Goal: Task Accomplishment & Management: Complete application form

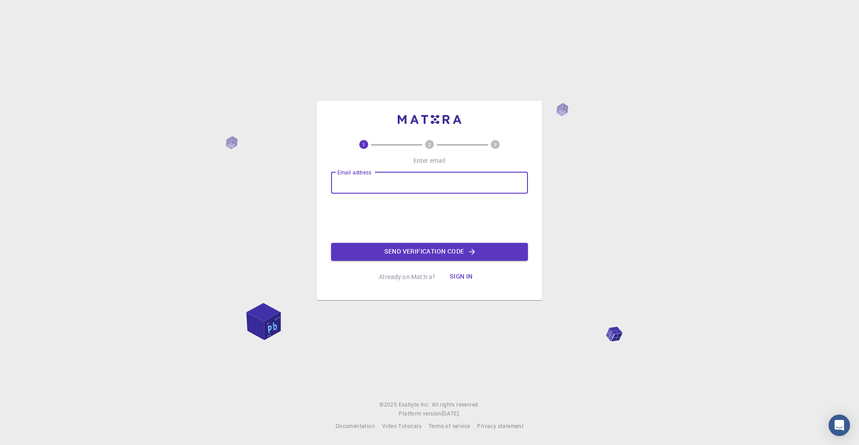
type input "[EMAIL_ADDRESS][DOMAIN_NAME]"
click at [389, 248] on button "Send verification code" at bounding box center [429, 252] width 197 height 18
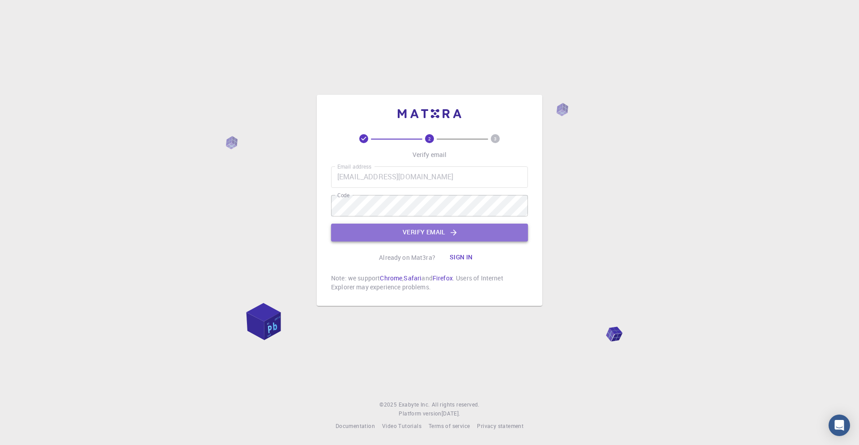
click at [371, 224] on button "Verify email" at bounding box center [429, 233] width 197 height 18
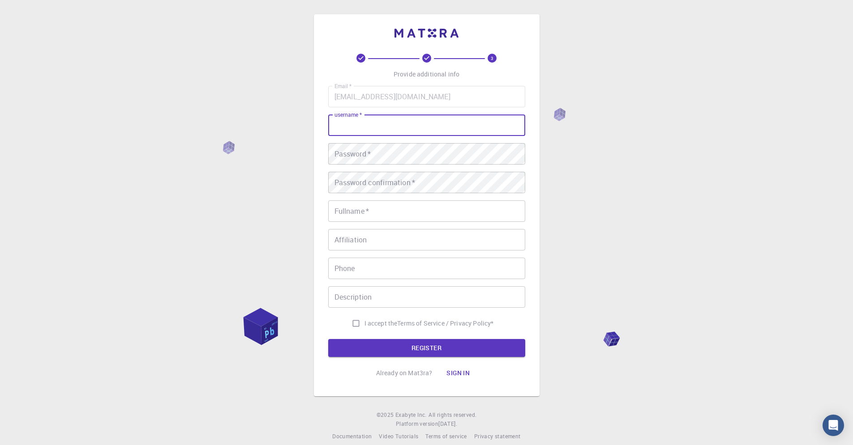
click at [382, 126] on input "username   *" at bounding box center [426, 125] width 197 height 21
type input "inika"
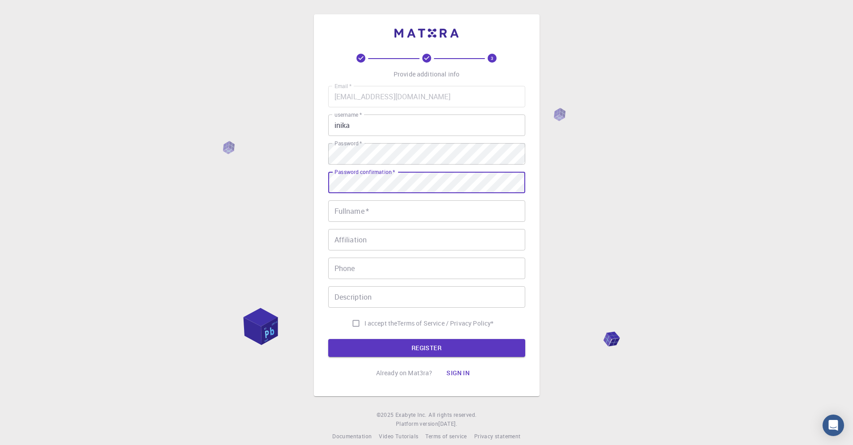
click at [426, 212] on input "Fullname   *" at bounding box center [426, 210] width 197 height 21
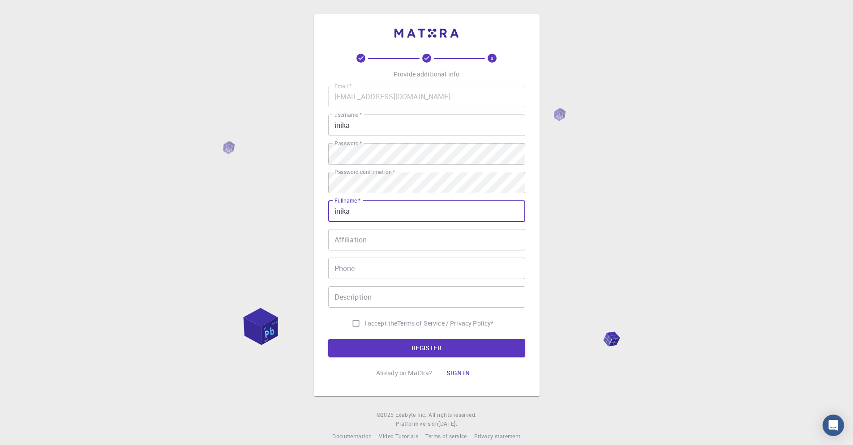
type input "inika"
click at [363, 247] on input "Affiliation" at bounding box center [426, 239] width 197 height 21
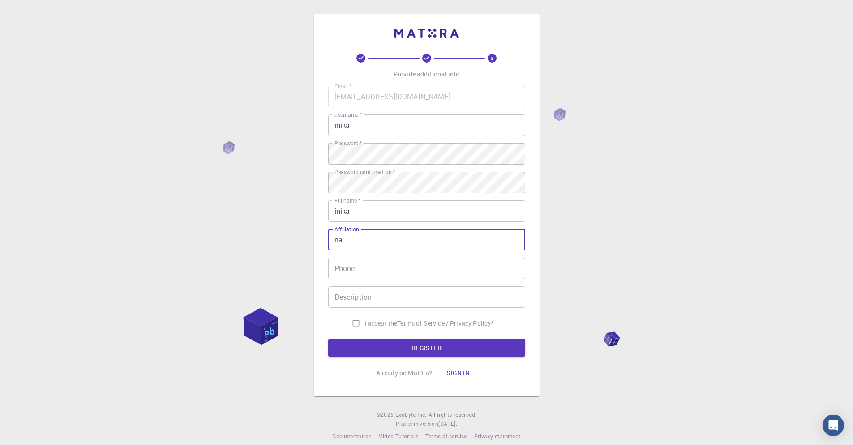
type input "na"
click at [381, 277] on input "Phone" at bounding box center [426, 268] width 197 height 21
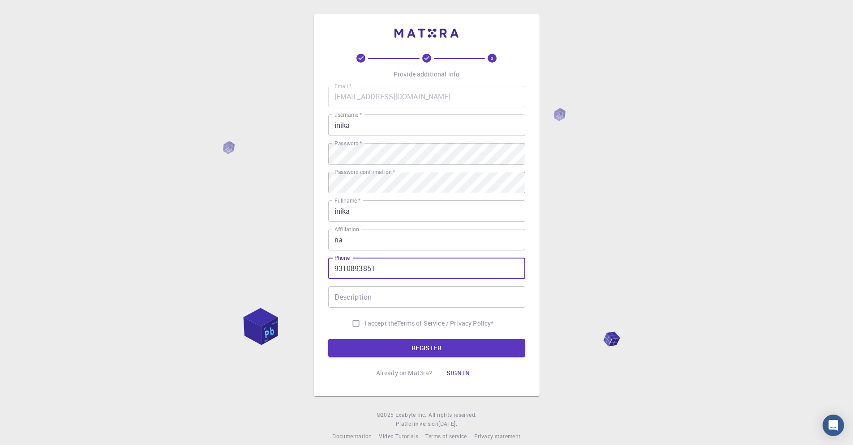
type input "9310893851"
click at [367, 299] on input "Description" at bounding box center [426, 296] width 197 height 21
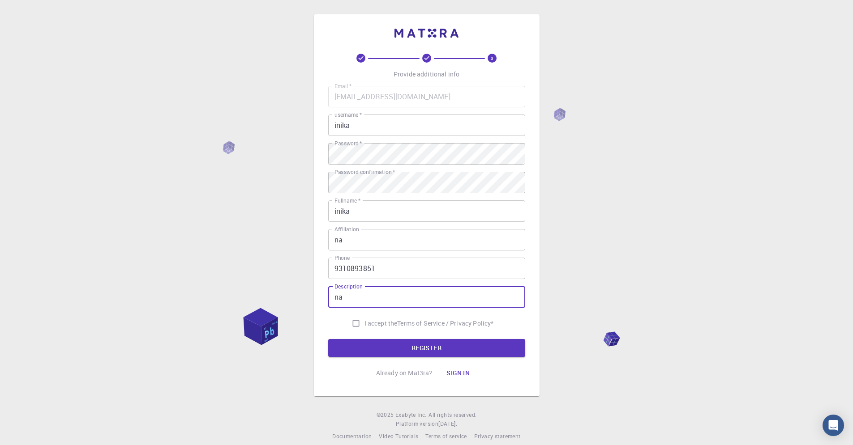
type input "na"
click at [347, 326] on input "I accept the Terms of Service / Privacy Policy *" at bounding box center [355, 323] width 17 height 17
checkbox input "true"
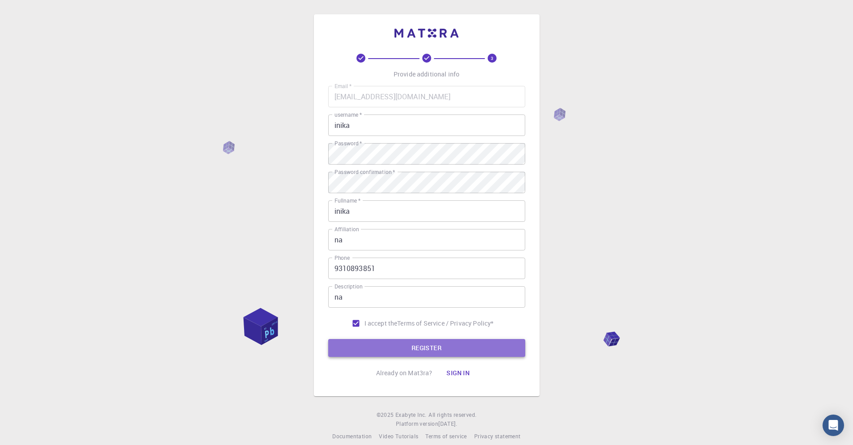
click at [349, 342] on button "REGISTER" at bounding box center [426, 348] width 197 height 18
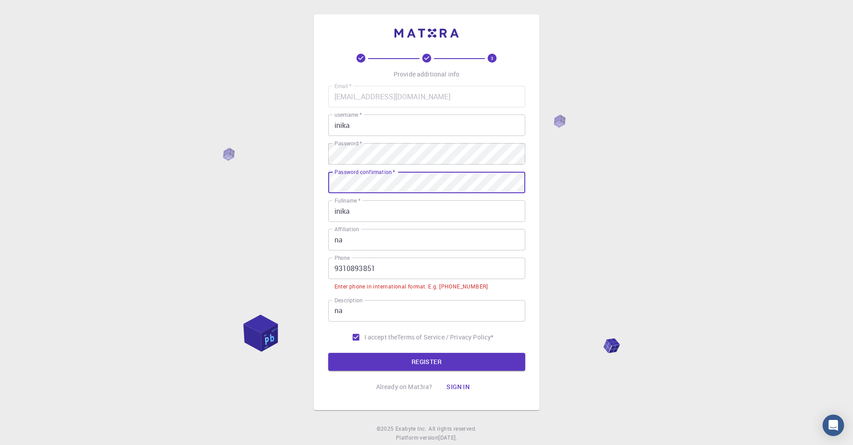
click at [388, 279] on input "9310893851" at bounding box center [426, 268] width 197 height 21
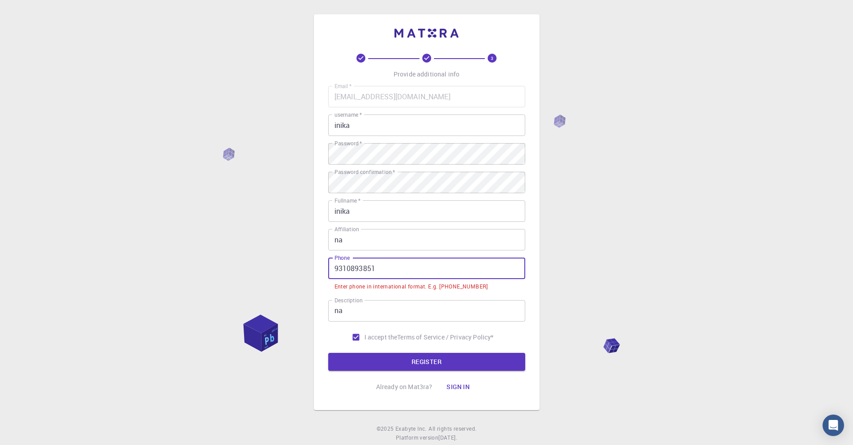
click at [333, 270] on input "9310893851" at bounding box center [426, 268] width 197 height 21
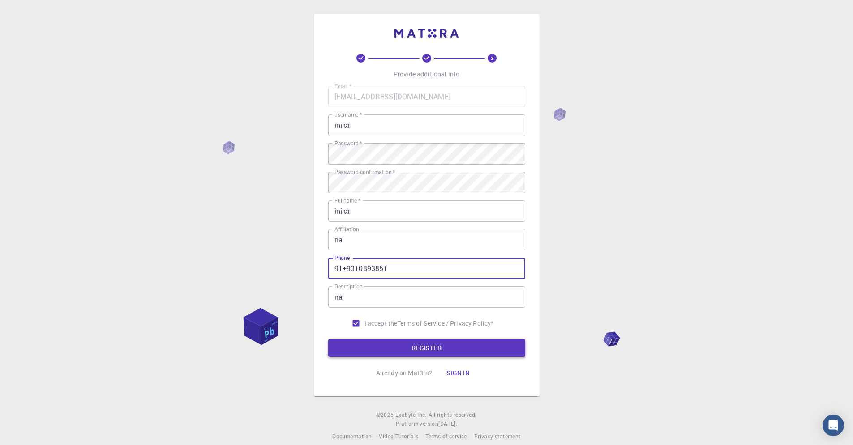
click at [348, 350] on button "REGISTER" at bounding box center [426, 348] width 197 height 18
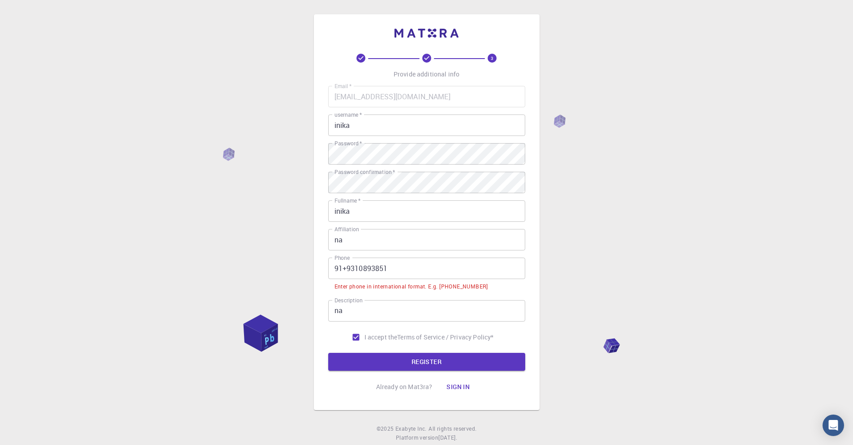
click at [349, 271] on input "91+9310893851" at bounding box center [426, 268] width 197 height 21
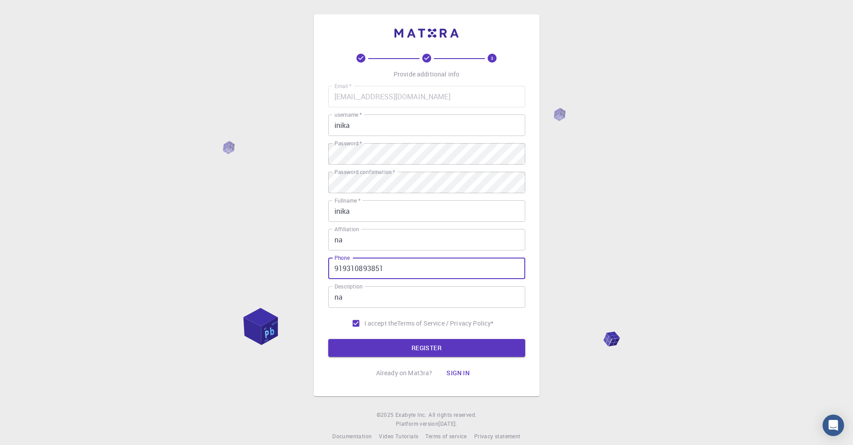
click at [325, 268] on div "3 Provide additional info Email   * [EMAIL_ADDRESS][DOMAIN_NAME] Email   * user…" at bounding box center [427, 205] width 226 height 382
click at [333, 274] on input "919310893851" at bounding box center [426, 268] width 197 height 21
click at [334, 275] on input "919310893851" at bounding box center [426, 268] width 197 height 21
click at [348, 269] on input "[PHONE_NUMBER]" at bounding box center [426, 268] width 197 height 21
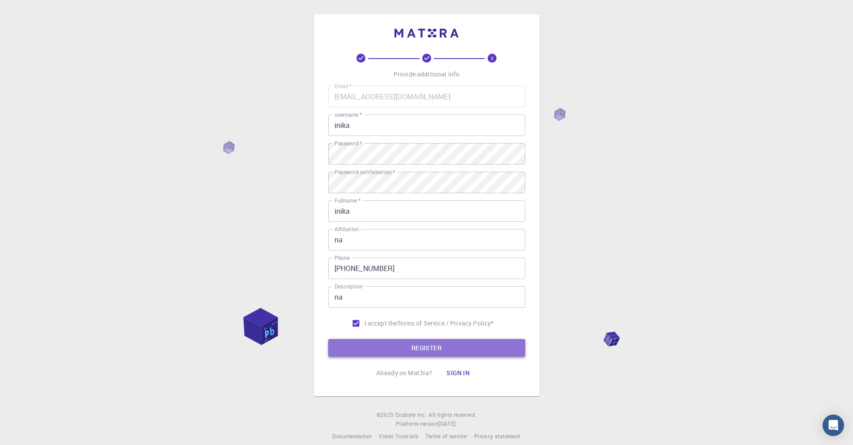
click at [389, 342] on button "REGISTER" at bounding box center [426, 348] width 197 height 18
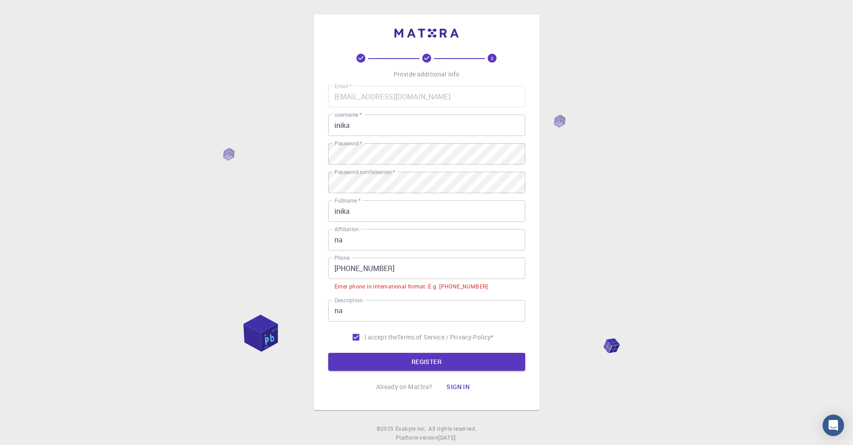
click at [349, 272] on input "[PHONE_NUMBER]" at bounding box center [426, 268] width 197 height 21
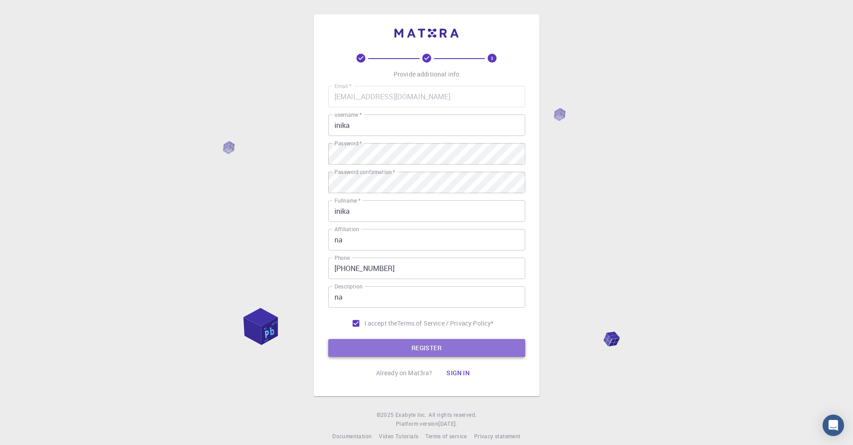
click at [373, 346] on button "REGISTER" at bounding box center [426, 348] width 197 height 18
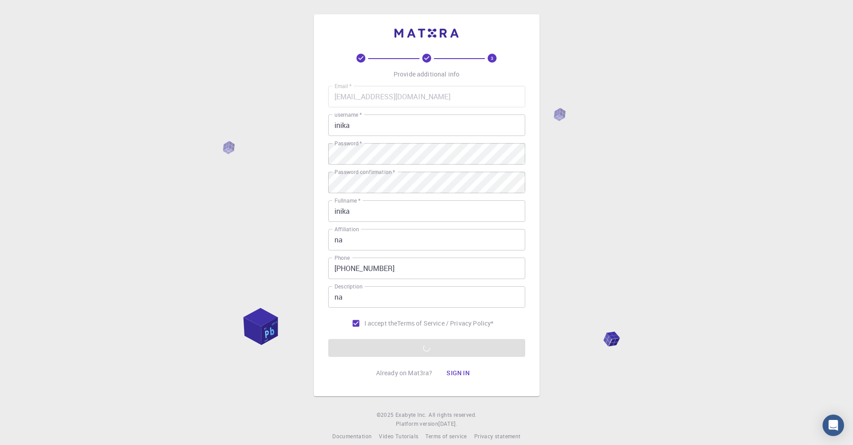
click at [348, 271] on input "[PHONE_NUMBER]" at bounding box center [426, 268] width 197 height 21
type input "9310893851"
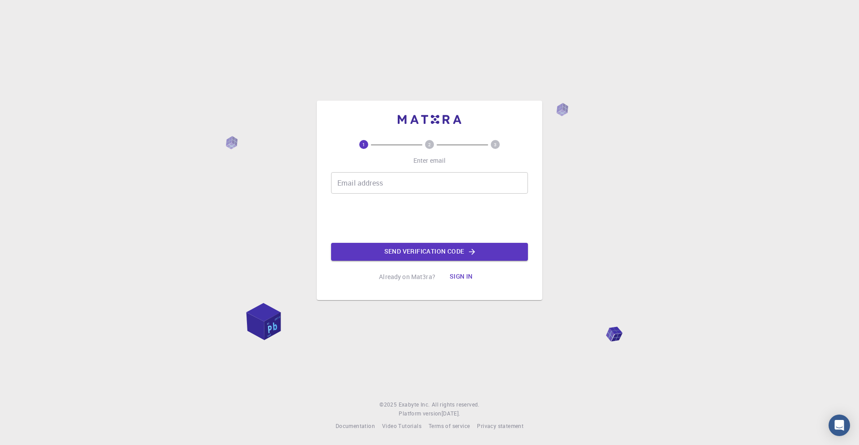
click at [358, 179] on input "Email address" at bounding box center [429, 182] width 197 height 21
type input "[EMAIL_ADDRESS][DOMAIN_NAME]"
click at [377, 245] on button "Send verification code" at bounding box center [429, 252] width 197 height 18
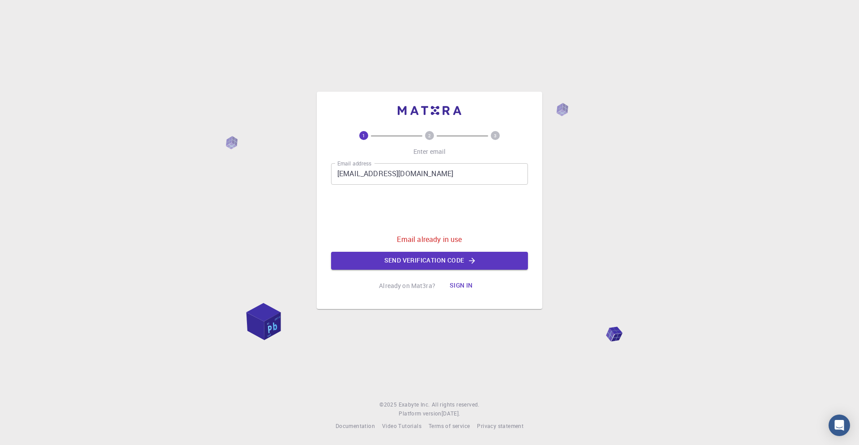
click at [463, 279] on button "Sign in" at bounding box center [462, 286] width 38 height 18
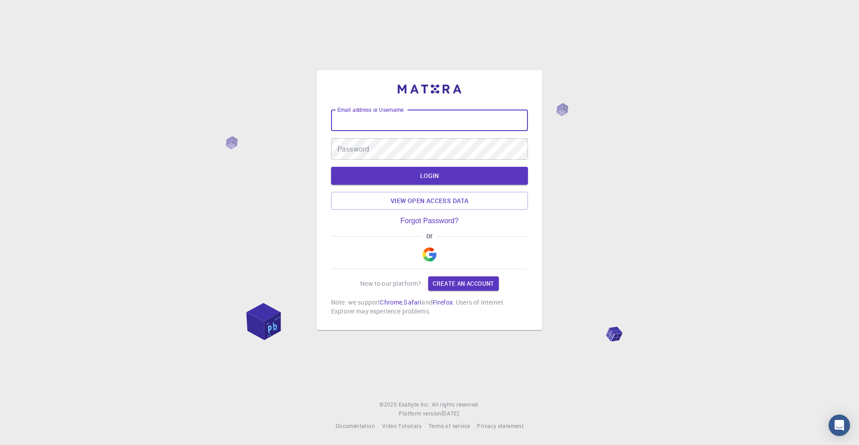
click at [384, 115] on input "Email address or Username" at bounding box center [429, 120] width 197 height 21
type input "[EMAIL_ADDRESS][DOMAIN_NAME]"
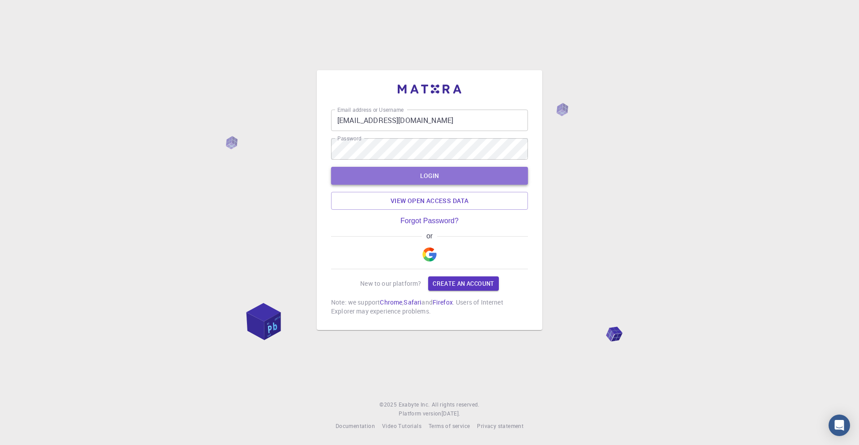
click at [392, 171] on button "LOGIN" at bounding box center [429, 176] width 197 height 18
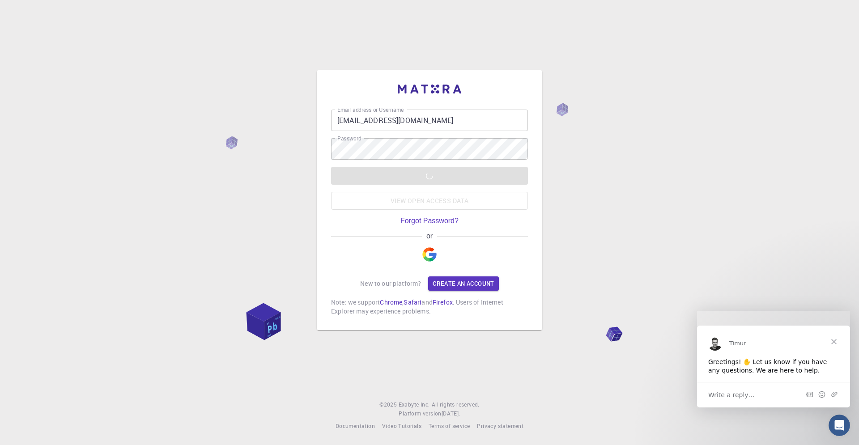
click at [740, 397] on span "Write a reply…" at bounding box center [731, 395] width 47 height 12
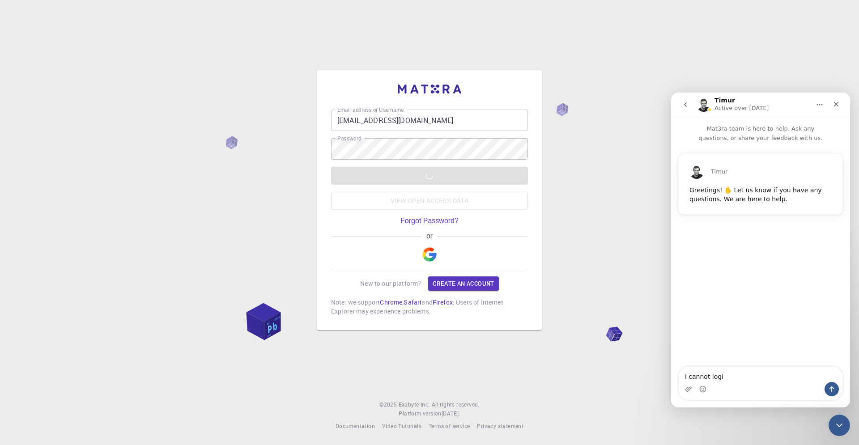
type textarea "i cannot login"
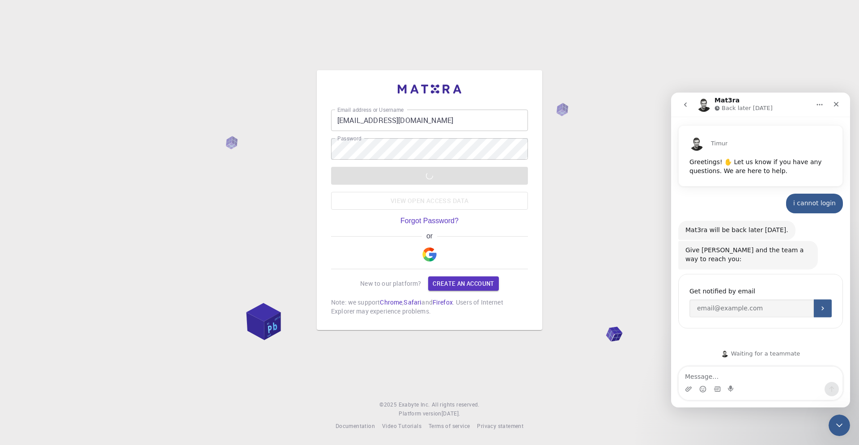
scroll to position [39, 0]
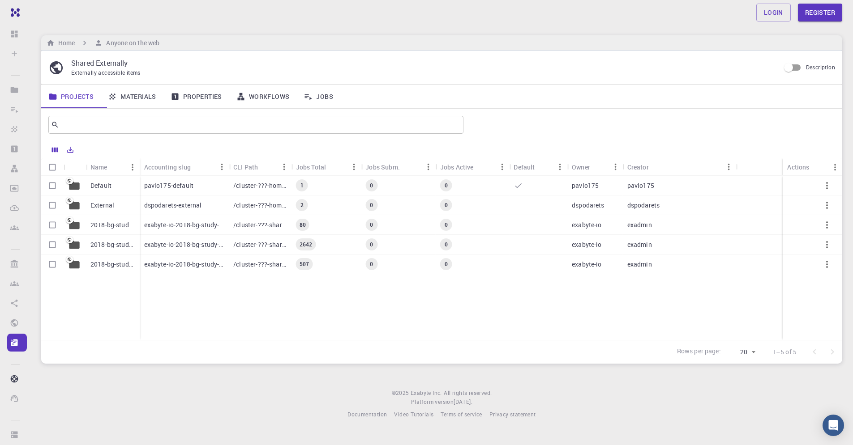
click at [136, 102] on link "Materials" at bounding box center [132, 96] width 63 height 23
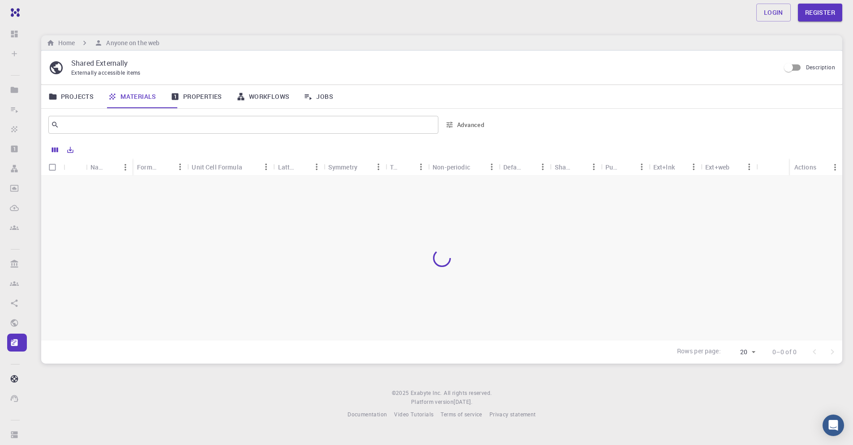
click at [229, 100] on link "Properties" at bounding box center [196, 96] width 66 height 23
click at [289, 107] on link "Workflows" at bounding box center [263, 96] width 68 height 23
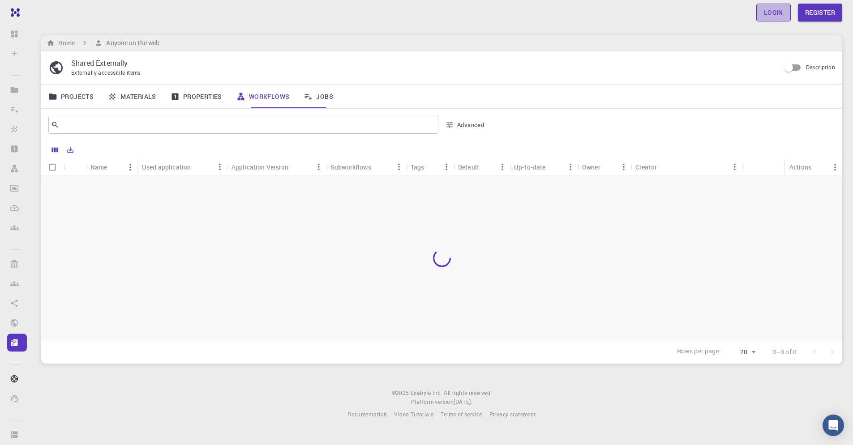
click at [772, 17] on link "Login" at bounding box center [773, 13] width 34 height 18
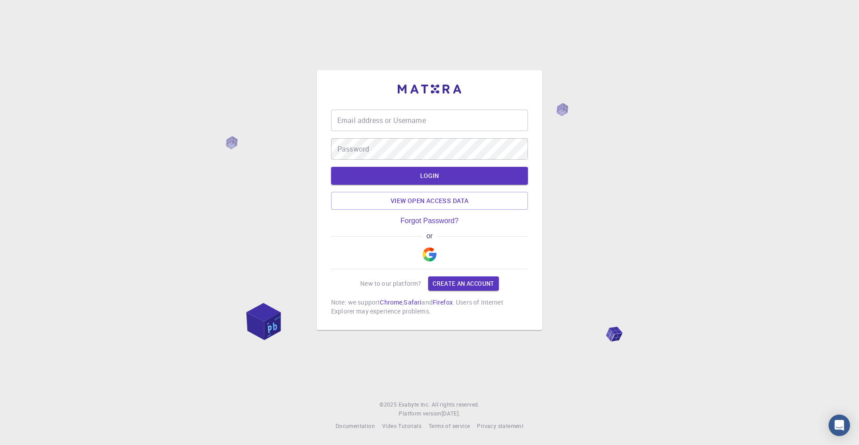
click at [448, 110] on input "Email address or Username" at bounding box center [429, 120] width 197 height 21
type input "inika"
click at [467, 167] on button "LOGIN" at bounding box center [429, 176] width 197 height 18
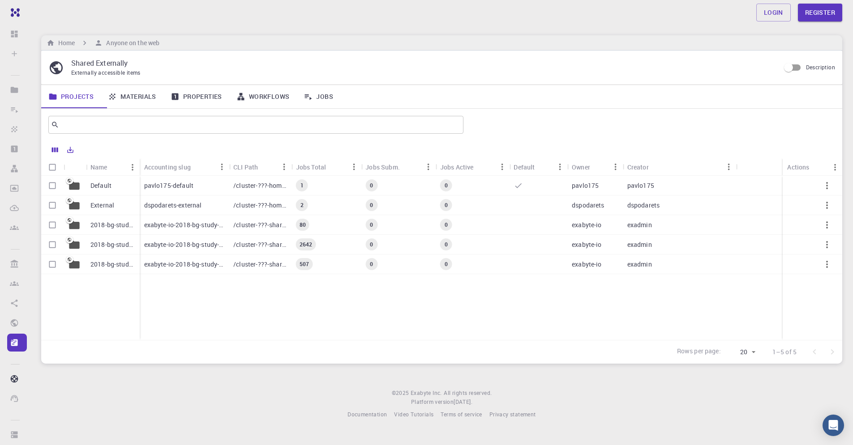
scroll to position [2, 0]
click at [128, 98] on link "Materials" at bounding box center [132, 96] width 63 height 23
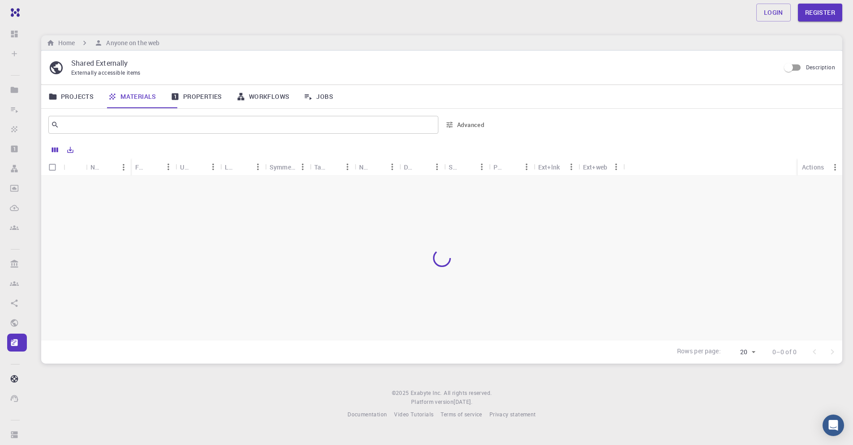
click at [128, 99] on link "Materials" at bounding box center [132, 96] width 63 height 23
